Goal: Task Accomplishment & Management: Manage account settings

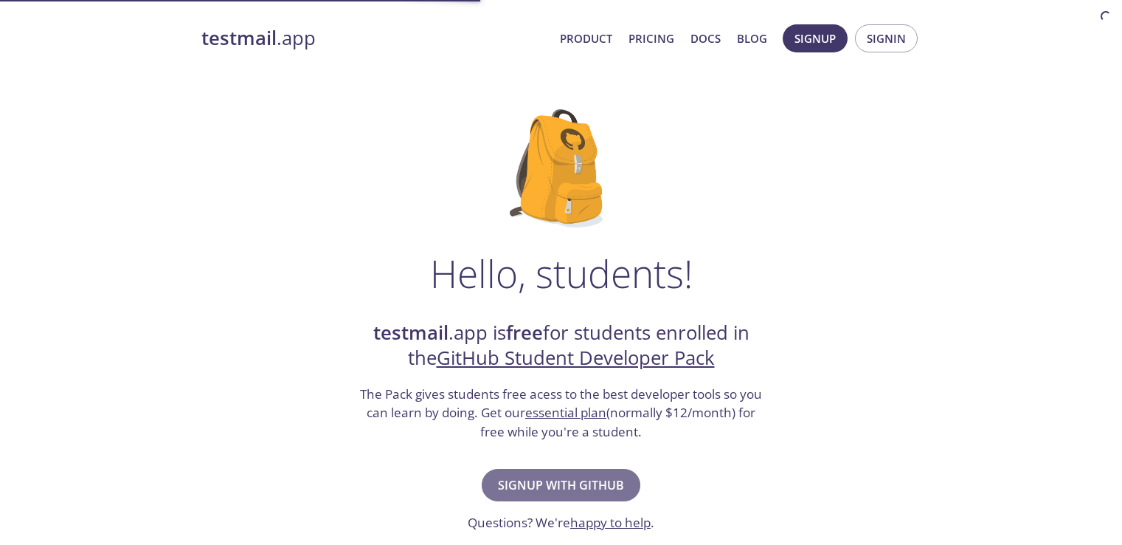
click at [545, 483] on span "Signup with GitHub" at bounding box center [561, 485] width 126 height 21
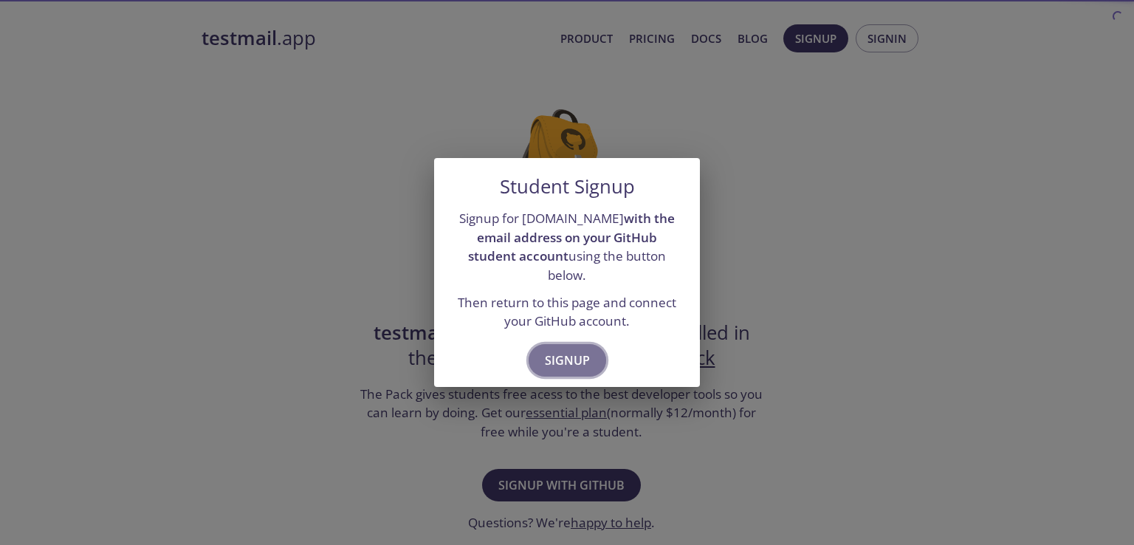
click at [573, 350] on span "Signup" at bounding box center [567, 360] width 45 height 21
click at [583, 350] on span "Signup" at bounding box center [567, 360] width 45 height 21
click at [563, 366] on button "Signup" at bounding box center [566, 360] width 77 height 32
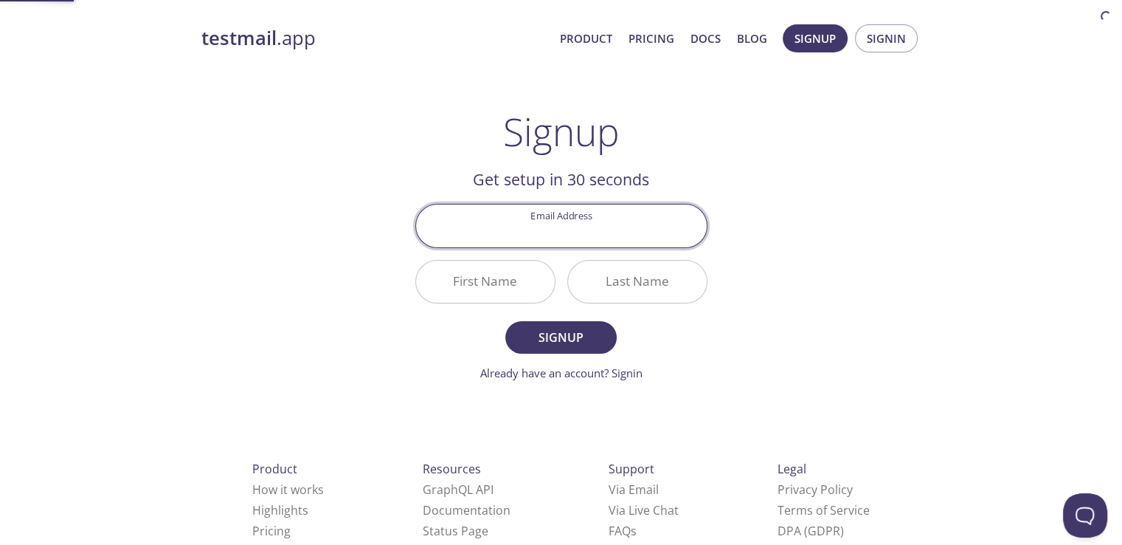
click at [568, 358] on form "Email Address First Name Last Name Signup Already have an account? Signin" at bounding box center [561, 292] width 292 height 177
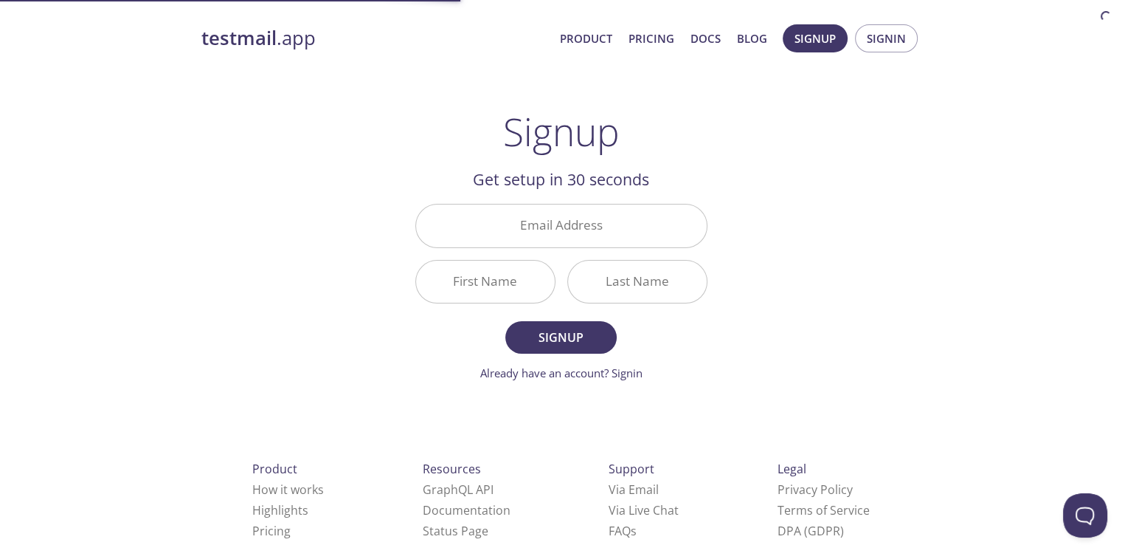
click at [554, 223] on input "Email Address" at bounding box center [561, 225] width 291 height 42
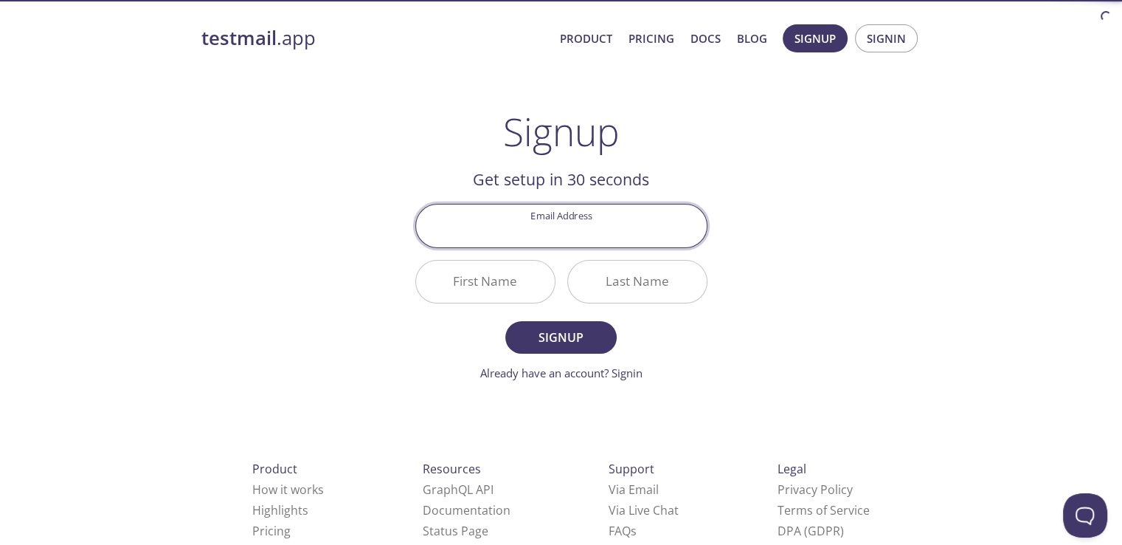
click at [762, 228] on div "testmail .app Product Pricing Docs Blog Signup Signin Signup Get setup in 30 se…" at bounding box center [562, 353] width 756 height 677
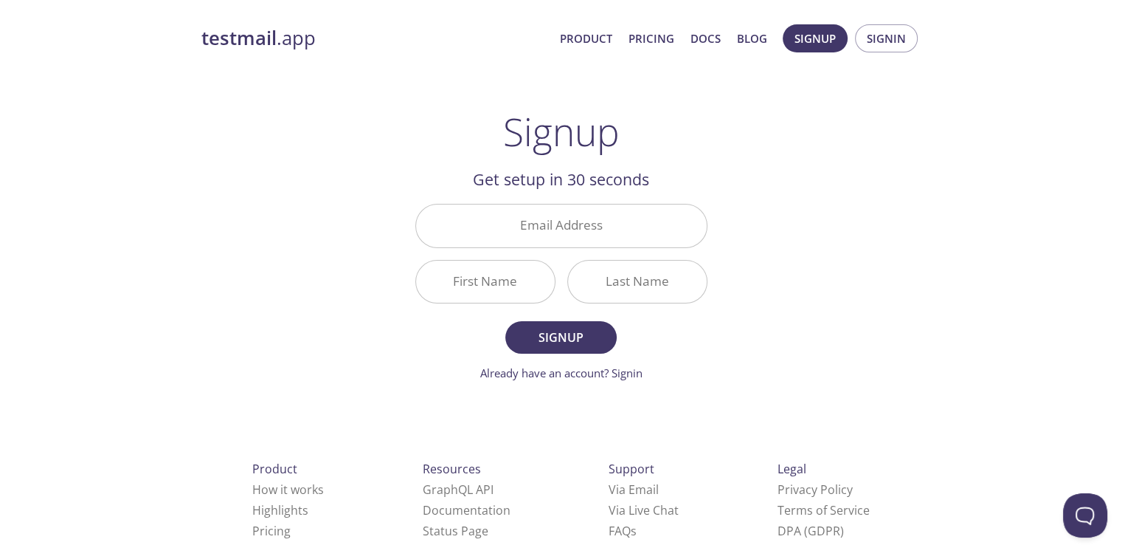
click at [654, 230] on input "Email Address" at bounding box center [561, 225] width 291 height 42
paste input "[EMAIL_ADDRESS][DOMAIN_NAME]"
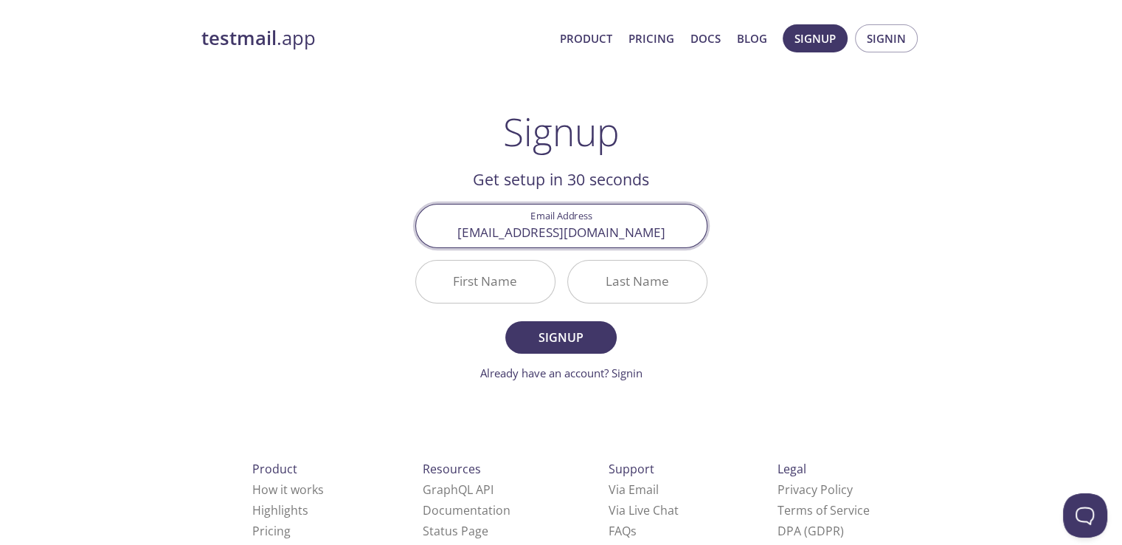
type input "[EMAIL_ADDRESS][DOMAIN_NAME]"
click at [466, 282] on input "First Name" at bounding box center [485, 282] width 139 height 42
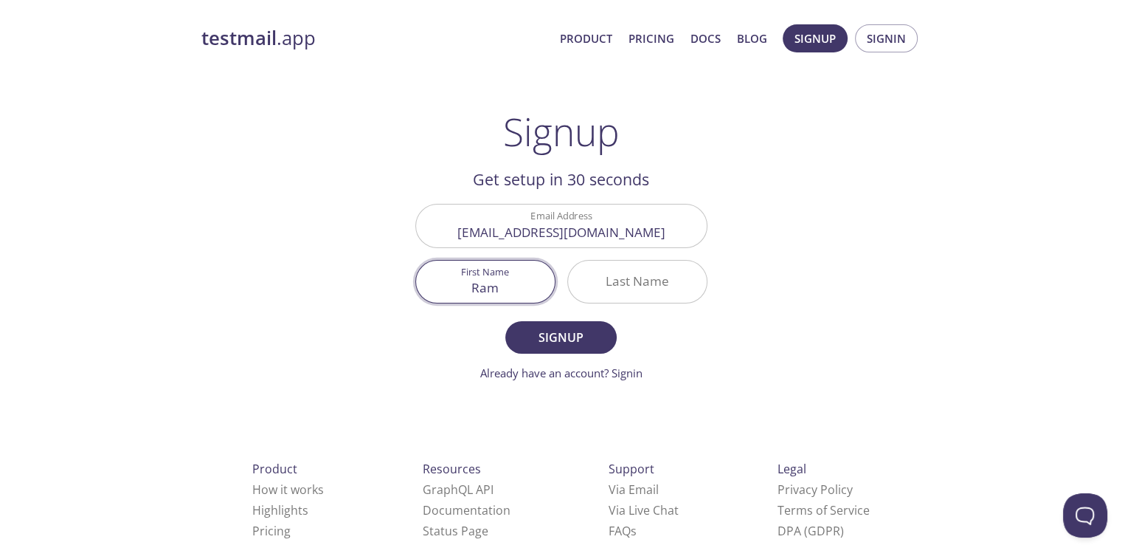
type input "Ram"
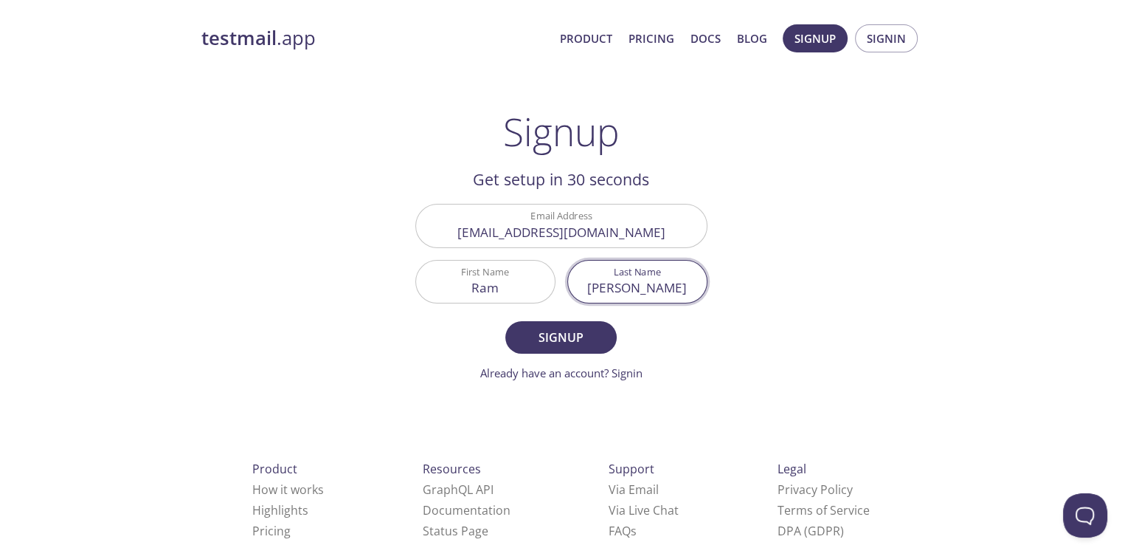
type input "[PERSON_NAME]"
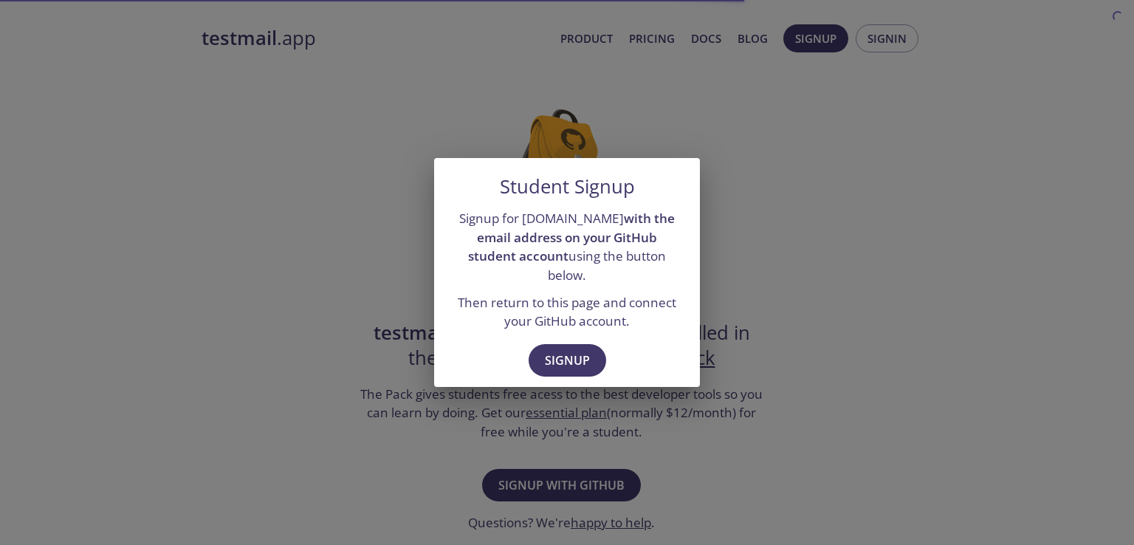
click at [880, 173] on div "Student Signup Signup for testmail.app with the email address on your GitHub st…" at bounding box center [567, 272] width 1134 height 545
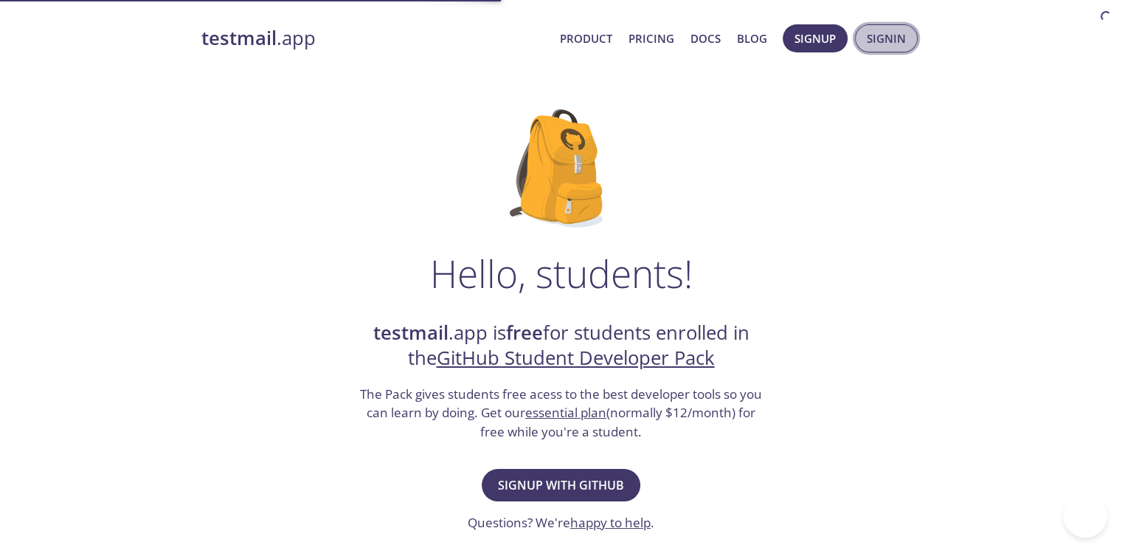
click at [872, 45] on span "Signin" at bounding box center [886, 38] width 39 height 19
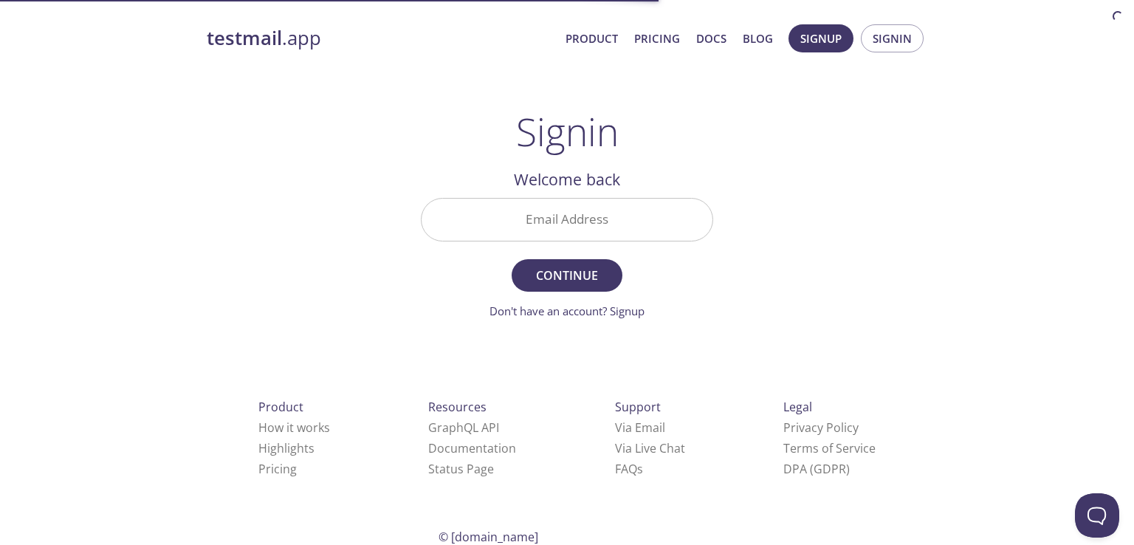
click at [612, 206] on input "Email Address" at bounding box center [566, 220] width 291 height 42
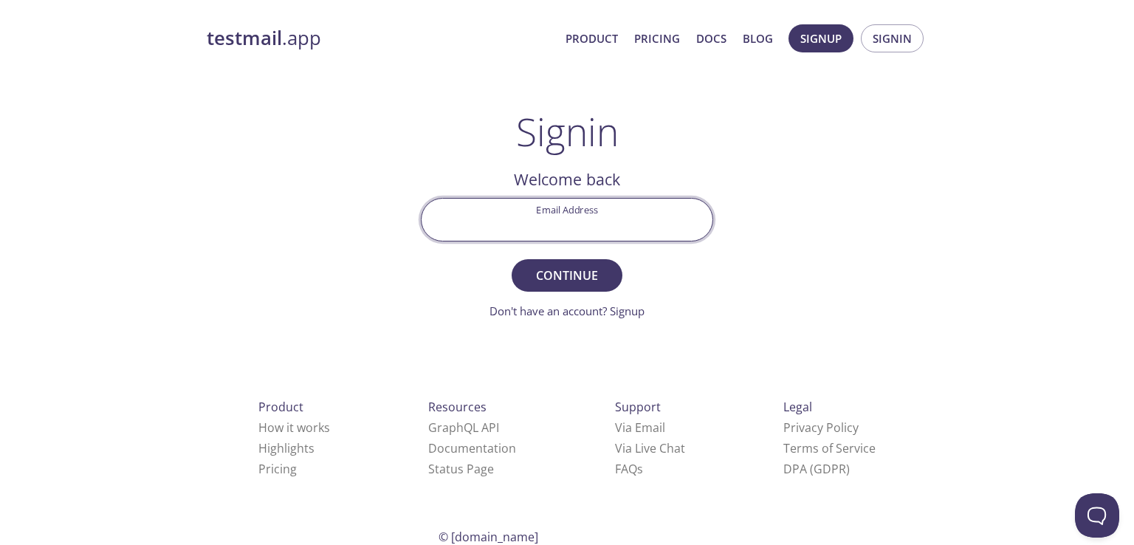
paste input "[EMAIL_ADDRESS][DOMAIN_NAME]"
type input "[EMAIL_ADDRESS][DOMAIN_NAME]"
click at [600, 299] on form "Email Address ram.sharma@brccollege.edu.in Continue Don't have an account? Sign…" at bounding box center [567, 259] width 292 height 122
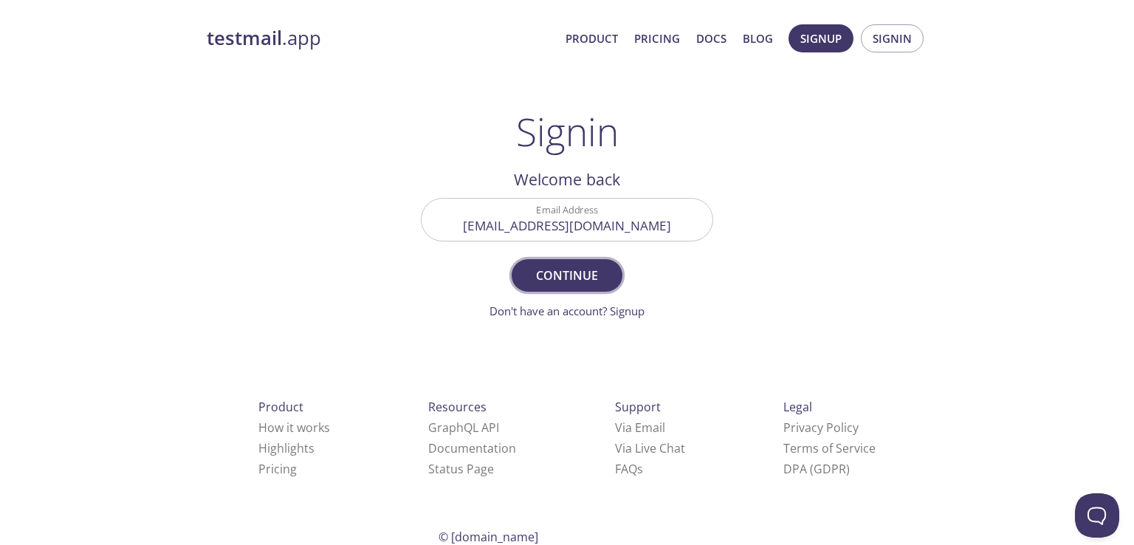
click at [558, 280] on span "Continue" at bounding box center [567, 275] width 78 height 21
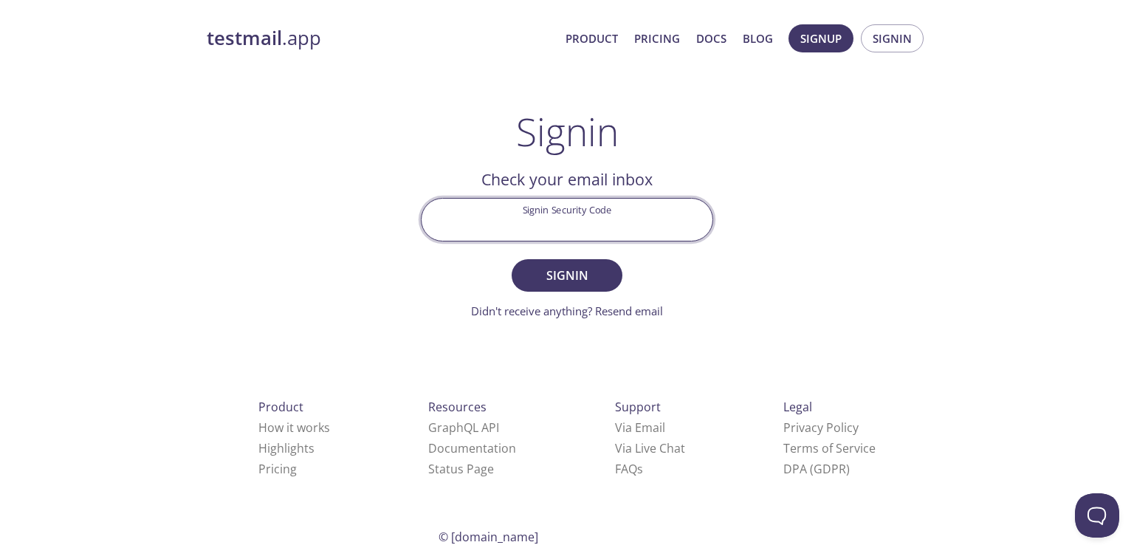
click at [624, 223] on input "Signin Security Code" at bounding box center [566, 220] width 291 height 42
paste input "8XGERBY"
type input "8XGERBY"
click at [511, 259] on button "Signin" at bounding box center [566, 275] width 111 height 32
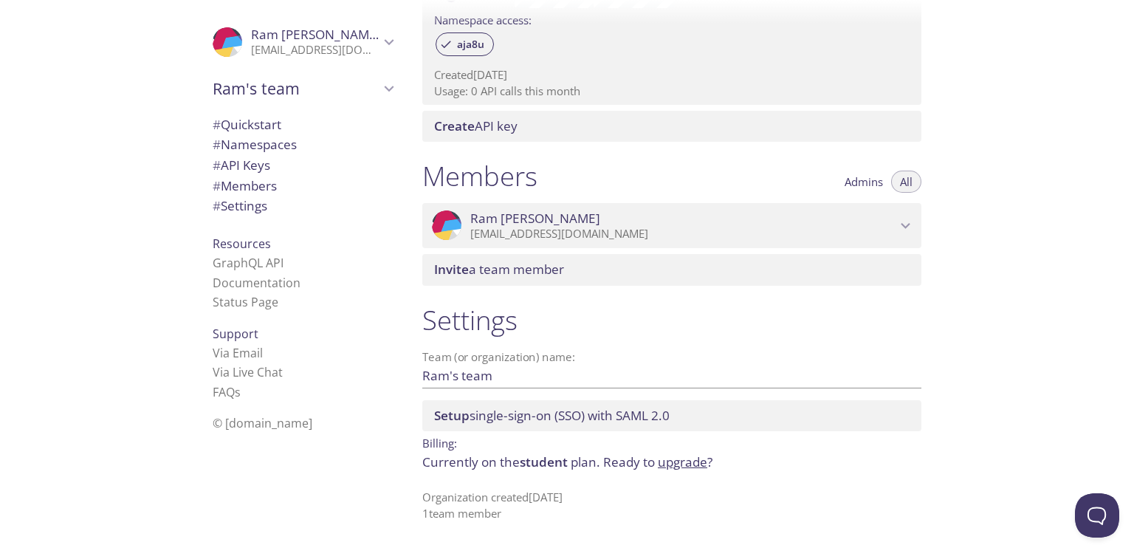
scroll to position [136, 0]
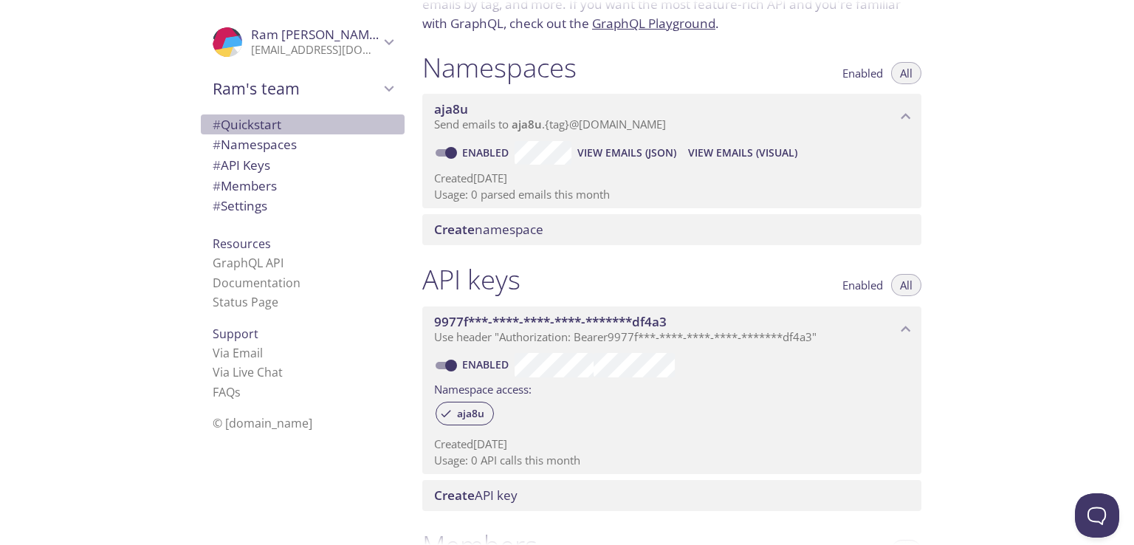
click at [275, 118] on span "# Quickstart" at bounding box center [303, 124] width 180 height 19
